Goal: Find specific page/section: Find specific page/section

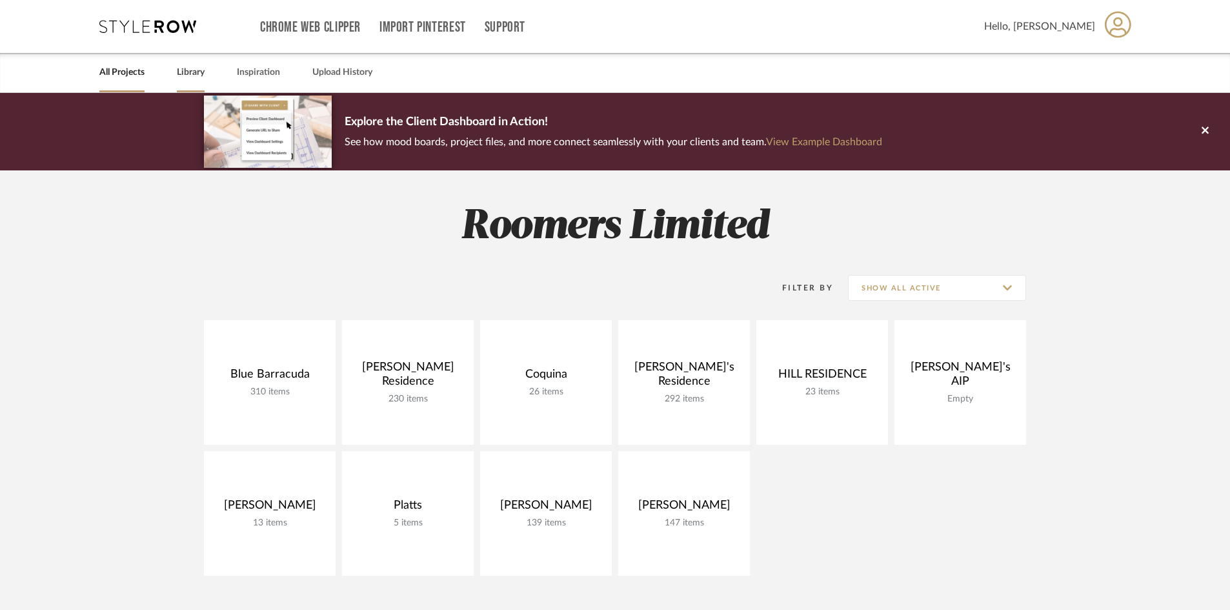
click at [187, 84] on div "Library" at bounding box center [191, 72] width 28 height 39
click at [201, 69] on link "Library" at bounding box center [191, 72] width 28 height 17
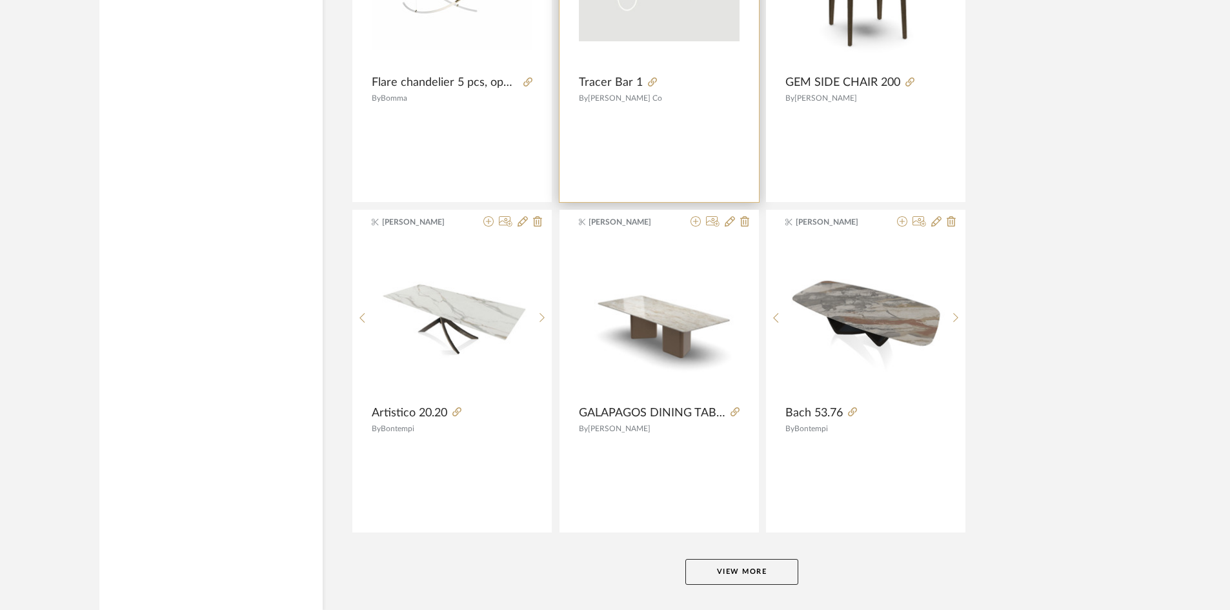
scroll to position [3032, 0]
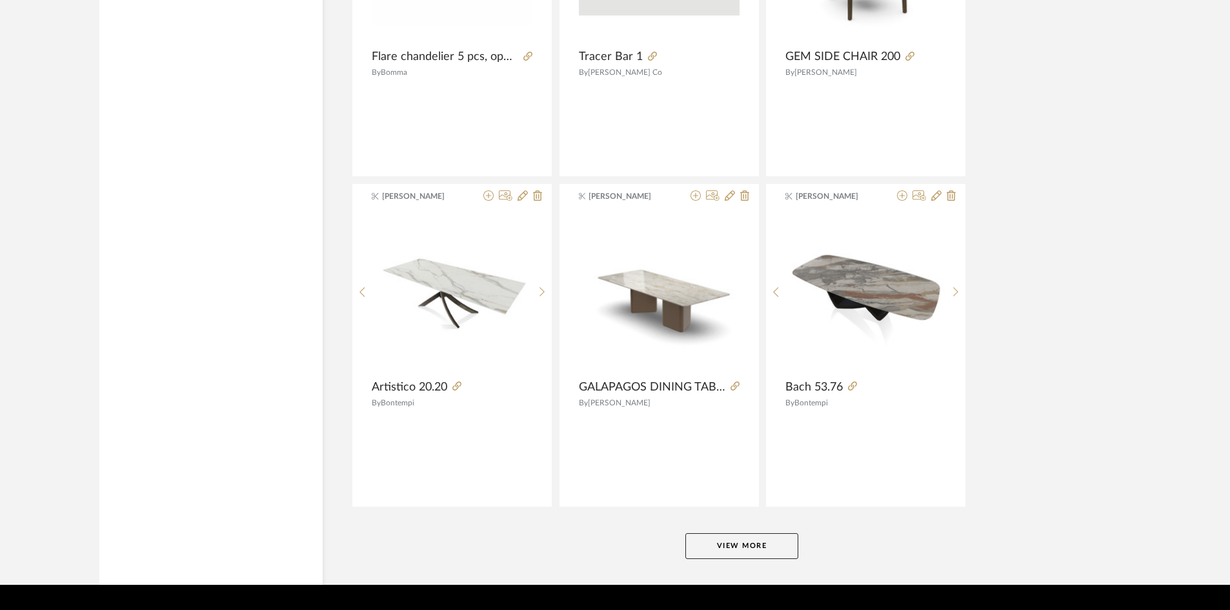
click at [771, 548] on button "View More" at bounding box center [741, 546] width 113 height 26
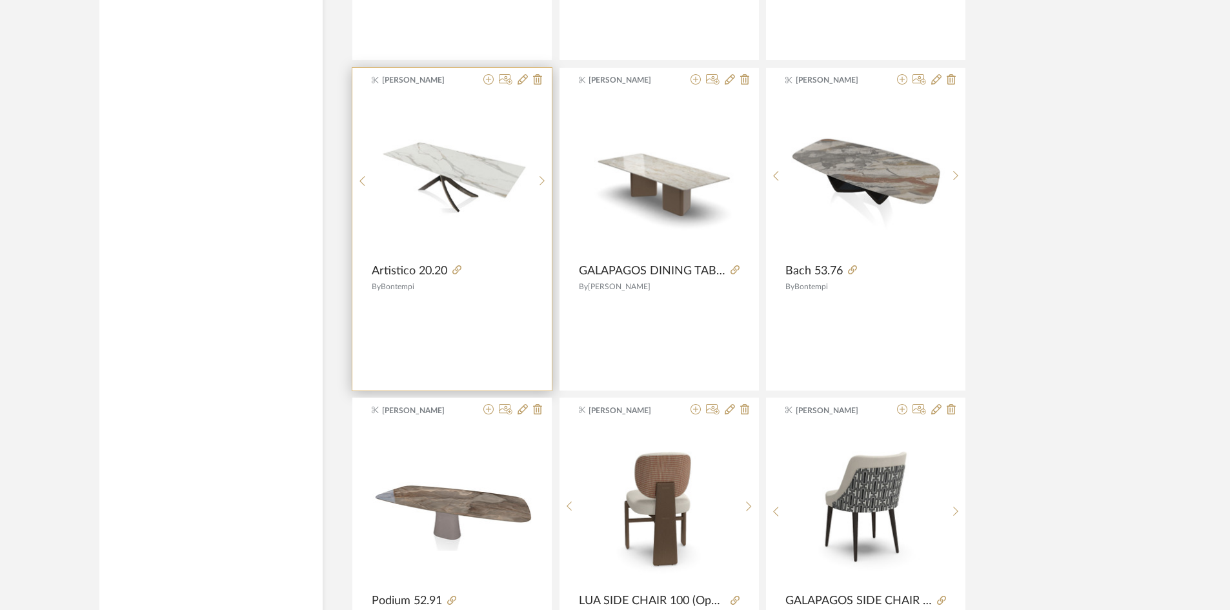
scroll to position [3097, 0]
